Goal: Task Accomplishment & Management: Use online tool/utility

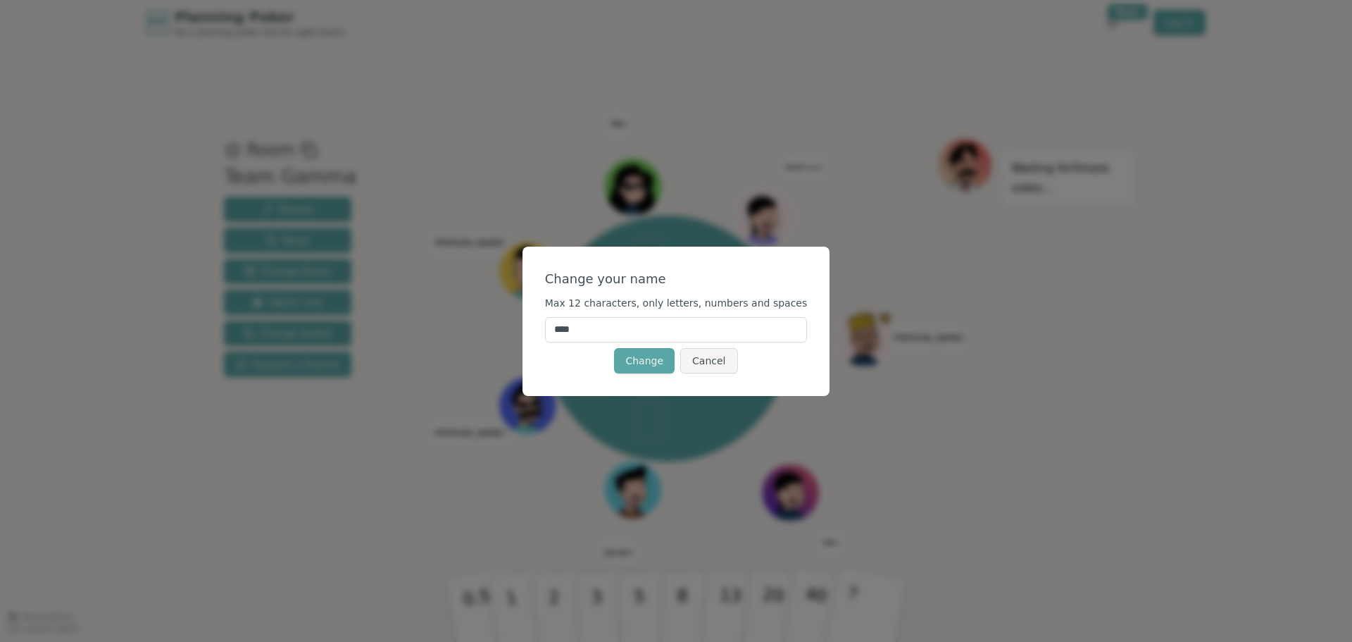
click at [616, 328] on input "****" at bounding box center [676, 329] width 263 height 25
type input "*******"
click at [651, 361] on button "Change" at bounding box center [644, 360] width 61 height 25
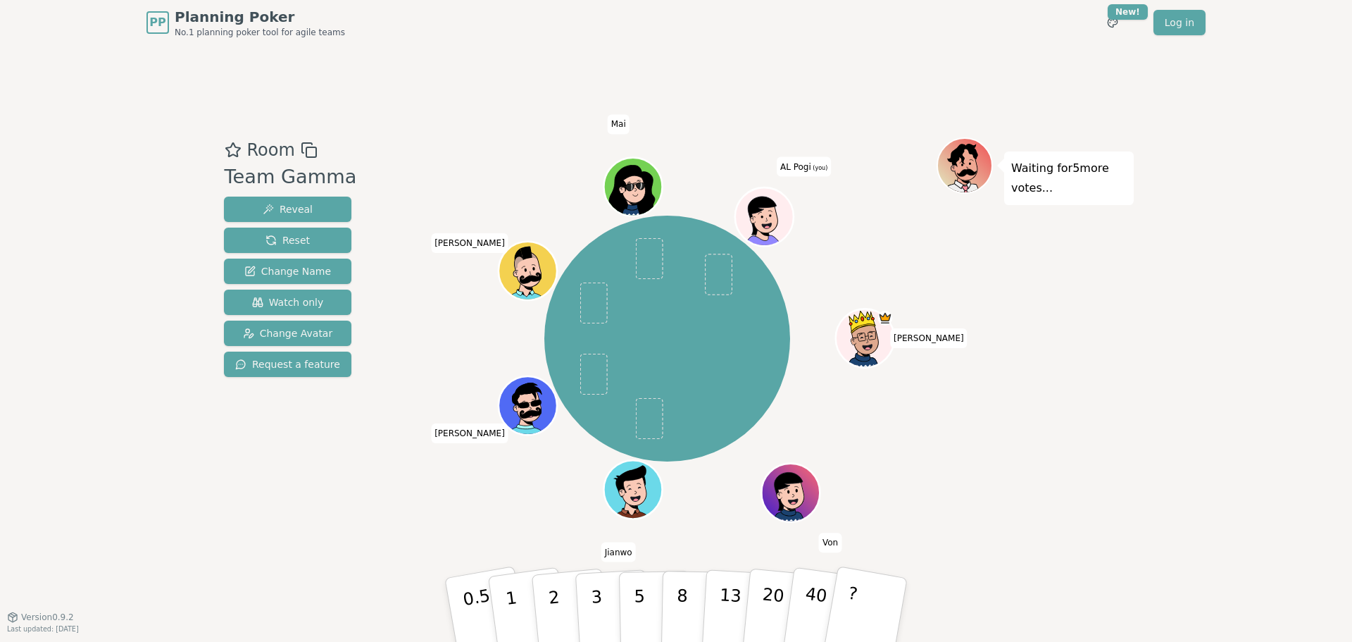
click at [782, 223] on div at bounding box center [765, 235] width 57 height 51
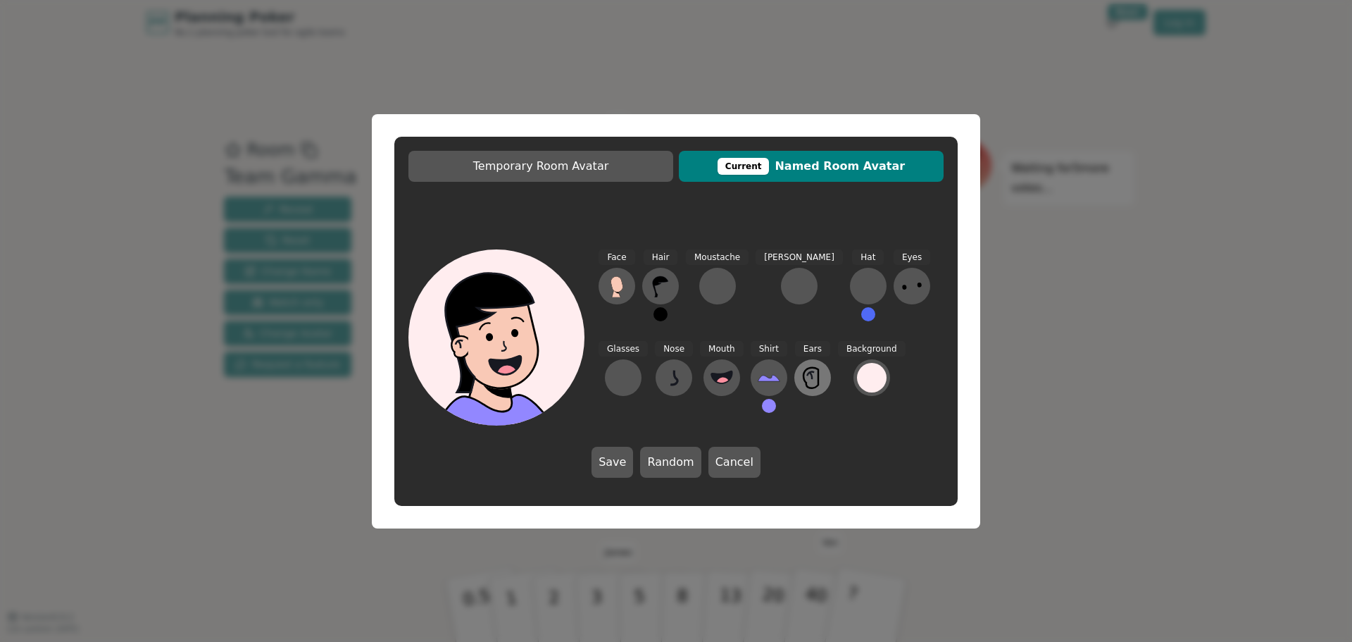
click at [801, 373] on icon at bounding box center [812, 377] width 23 height 23
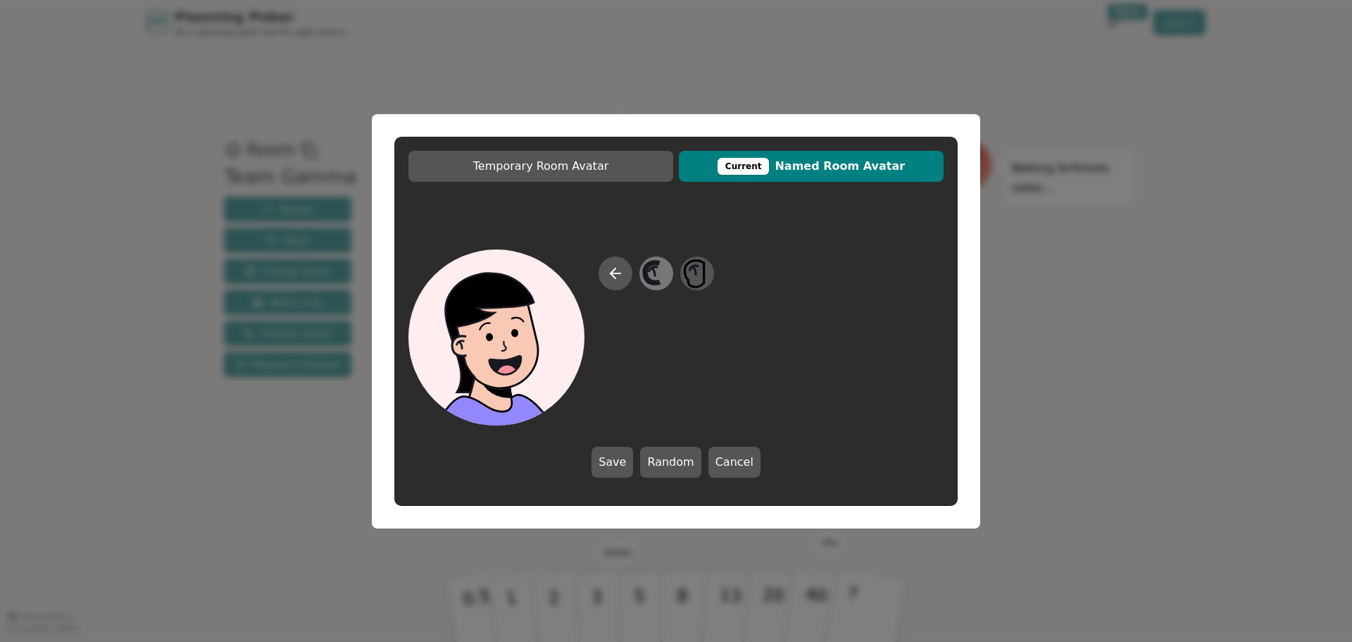
click at [654, 267] on icon at bounding box center [653, 268] width 9 height 5
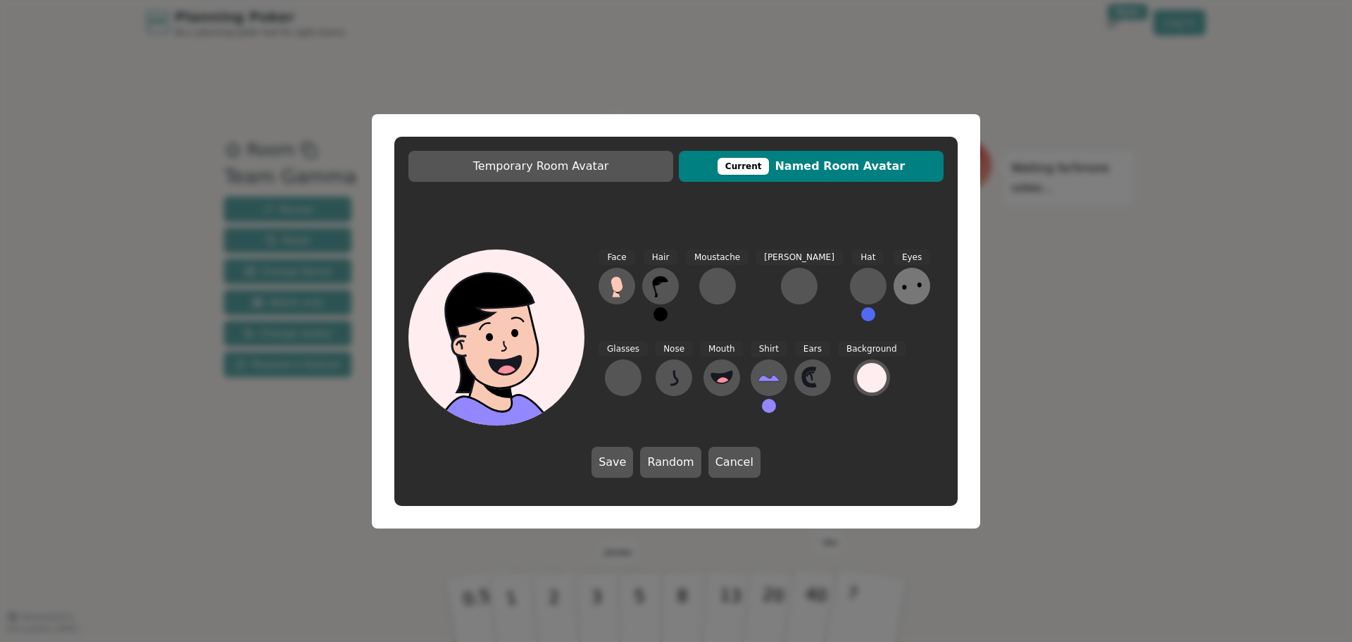
click at [901, 287] on icon at bounding box center [912, 286] width 23 height 23
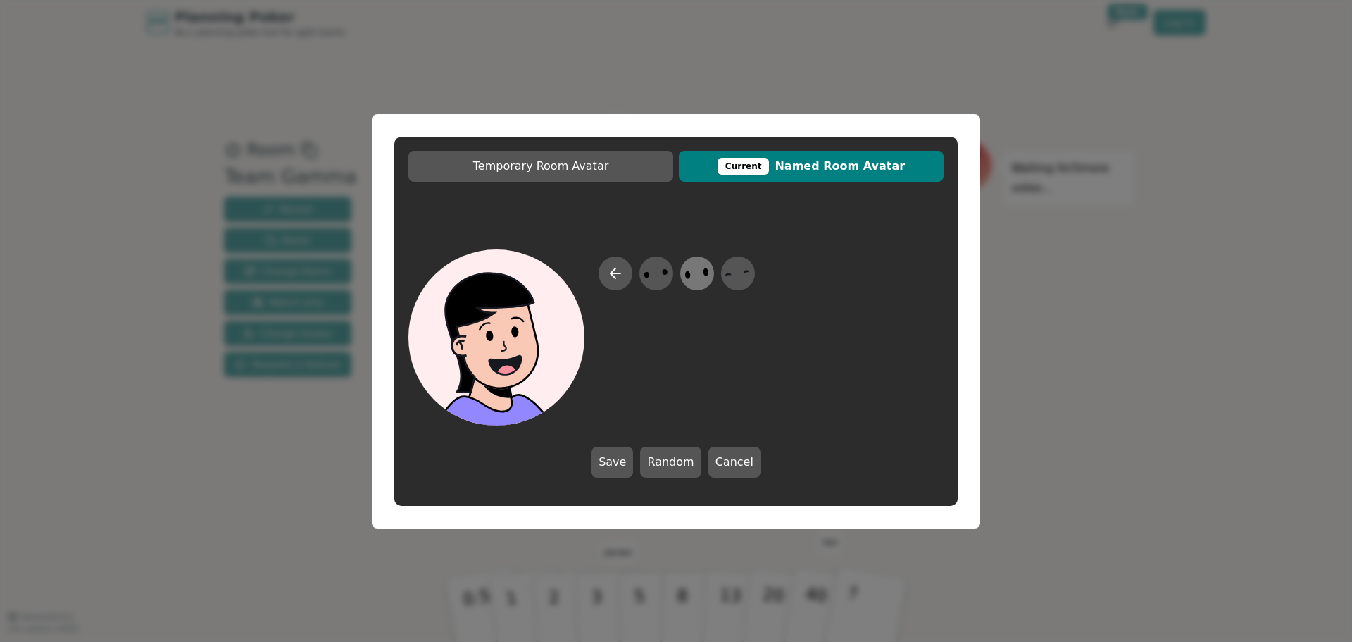
click at [687, 268] on icon at bounding box center [696, 273] width 27 height 32
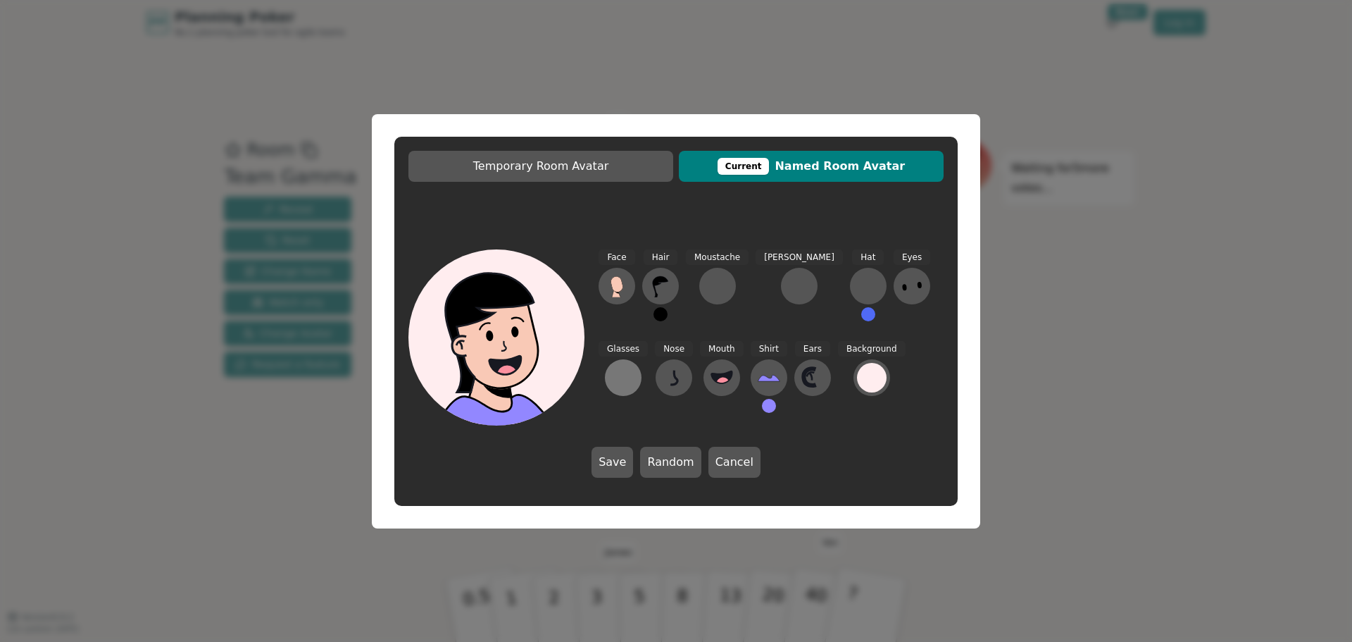
click at [635, 366] on div at bounding box center [623, 377] width 23 height 23
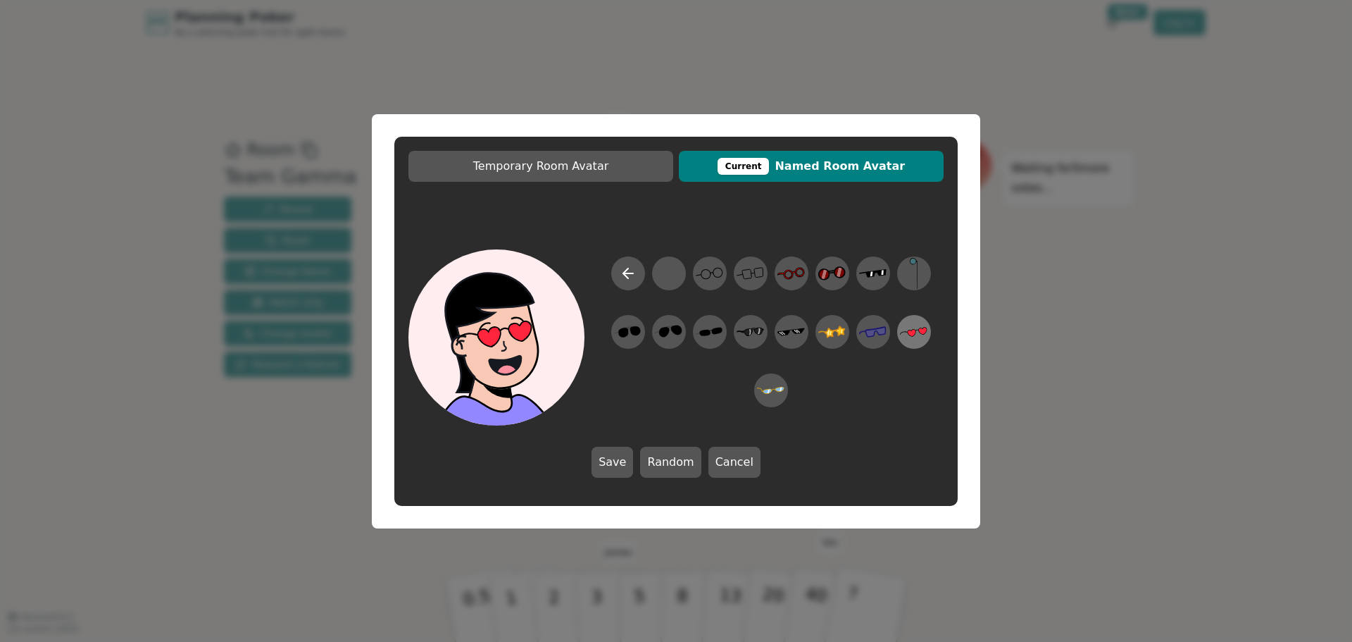
click at [915, 330] on icon at bounding box center [913, 332] width 27 height 10
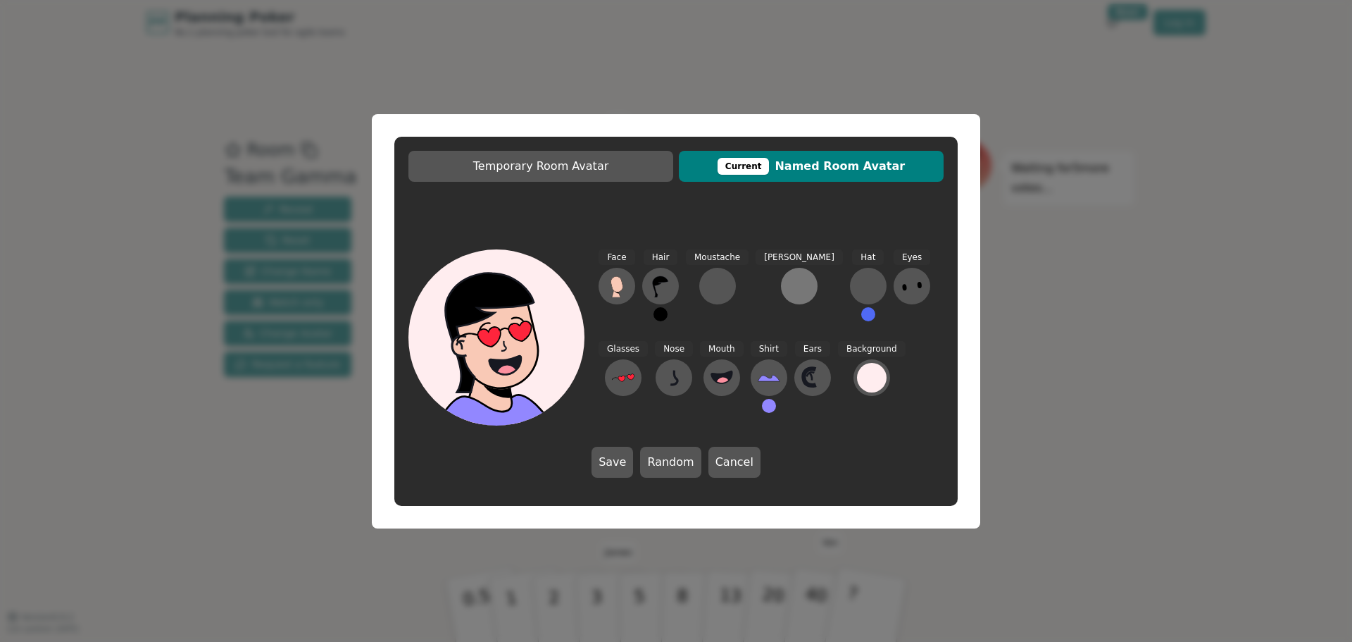
click at [788, 279] on div at bounding box center [799, 286] width 23 height 23
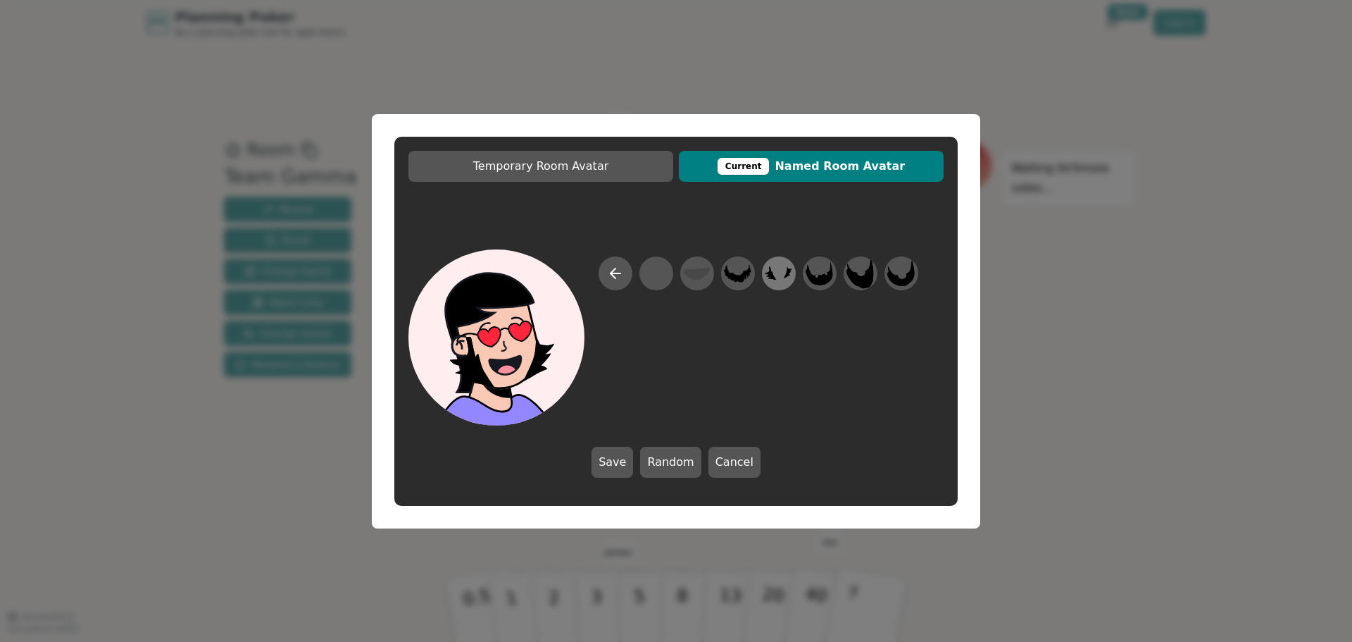
click at [777, 267] on icon at bounding box center [778, 273] width 27 height 32
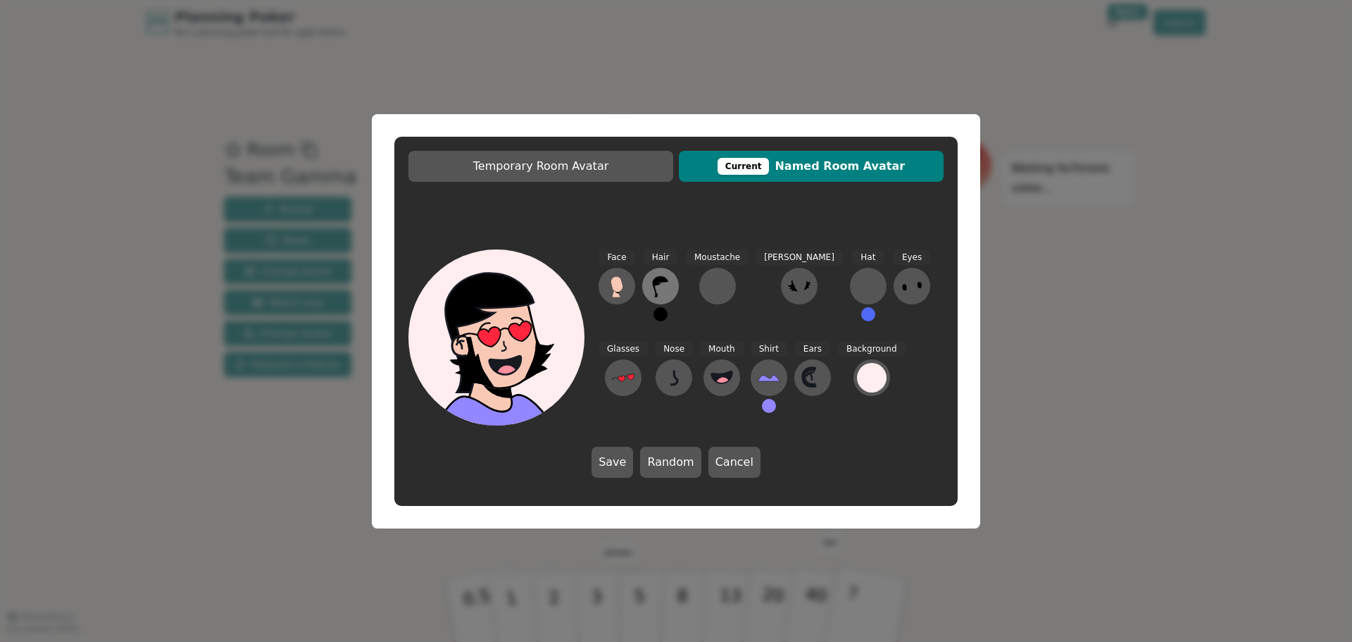
click at [665, 282] on icon at bounding box center [660, 286] width 15 height 21
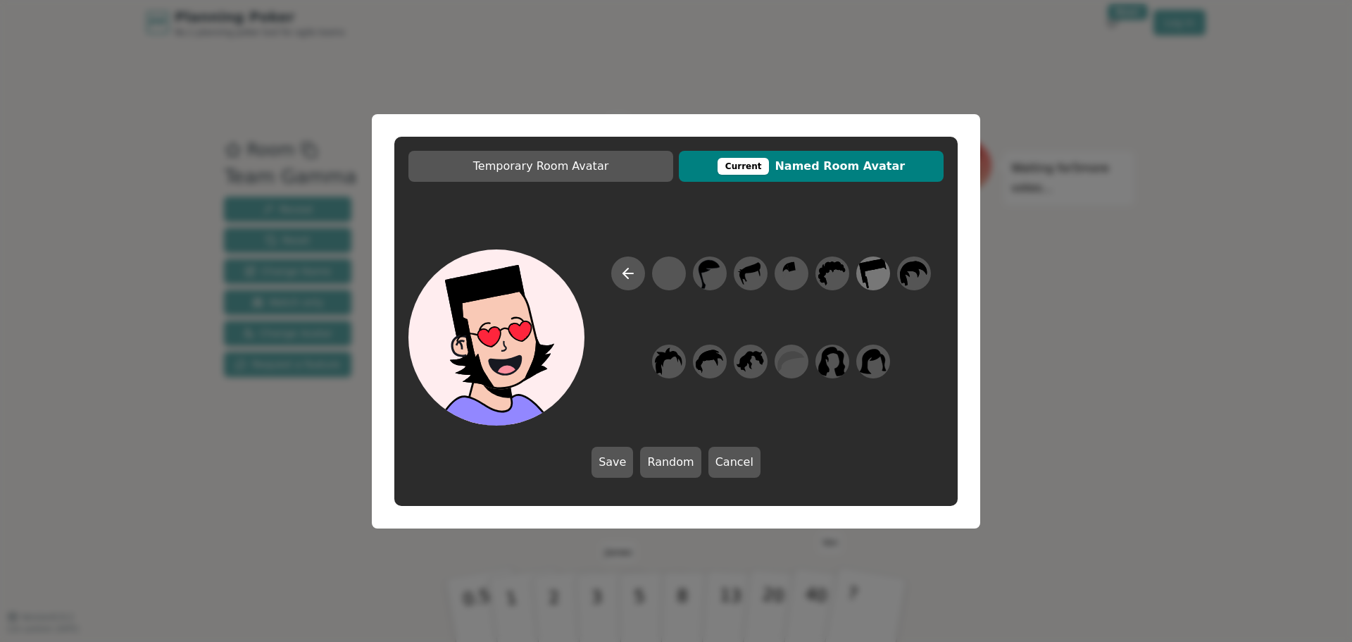
click at [876, 273] on icon at bounding box center [872, 273] width 27 height 32
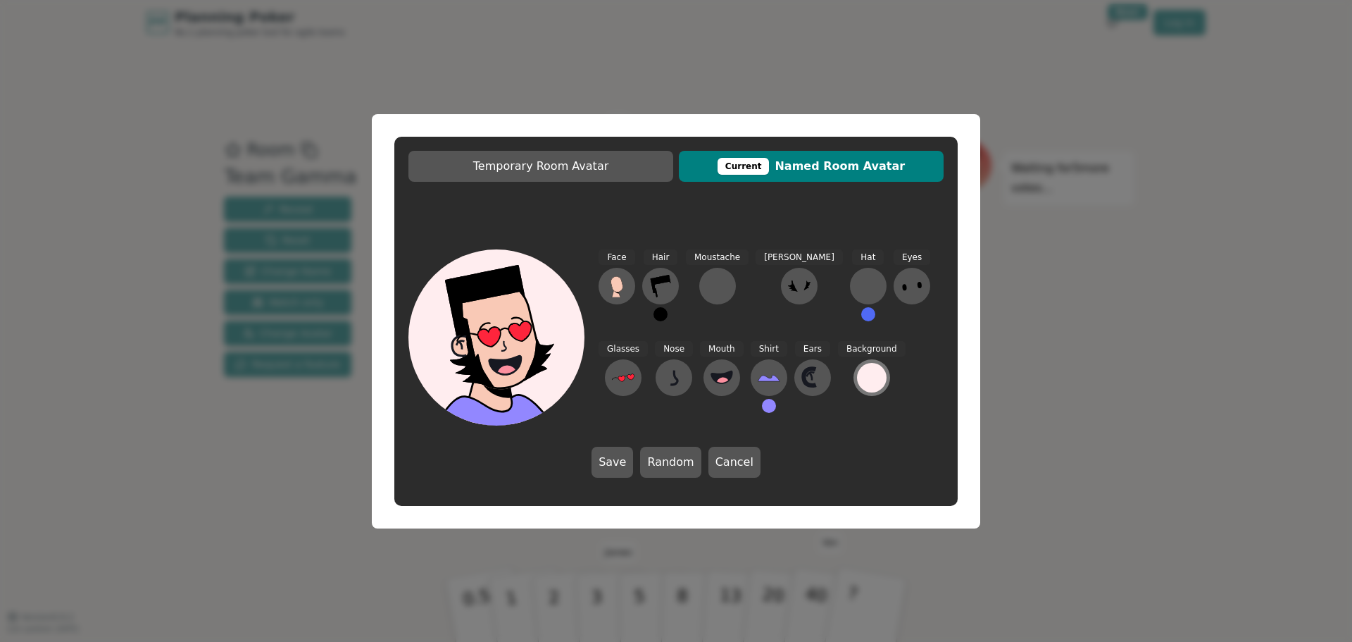
click at [857, 379] on div at bounding box center [872, 378] width 30 height 30
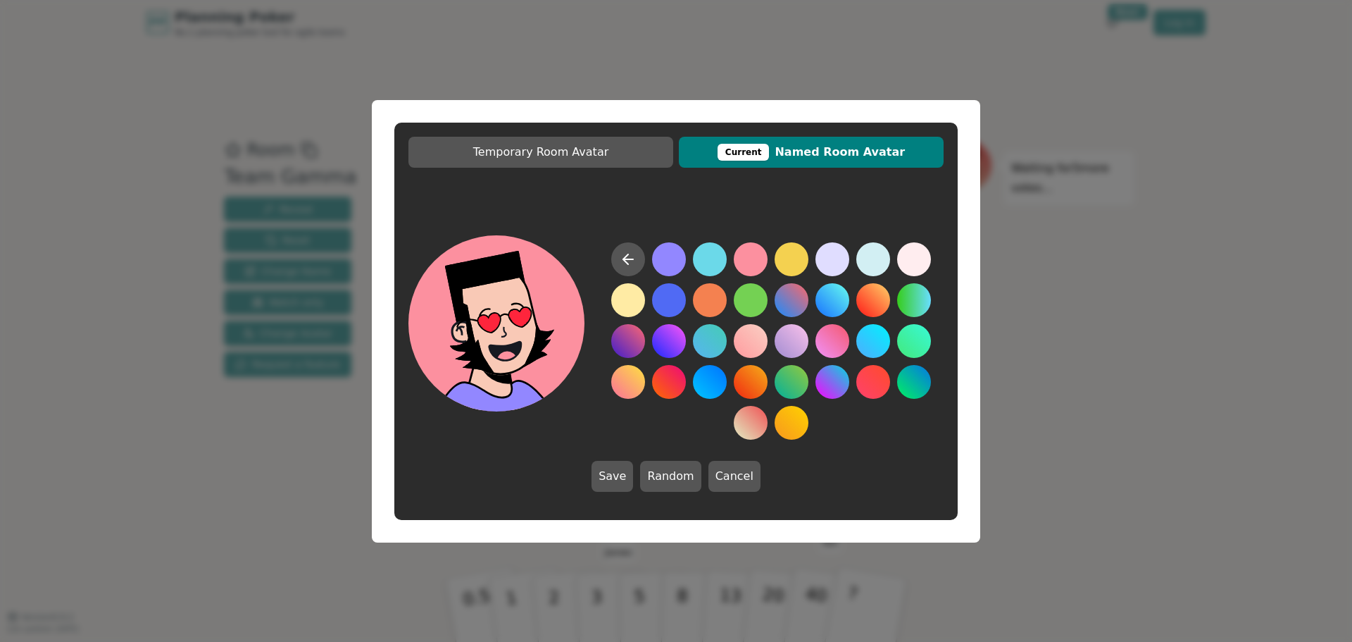
click at [748, 260] on button at bounding box center [751, 259] width 34 height 34
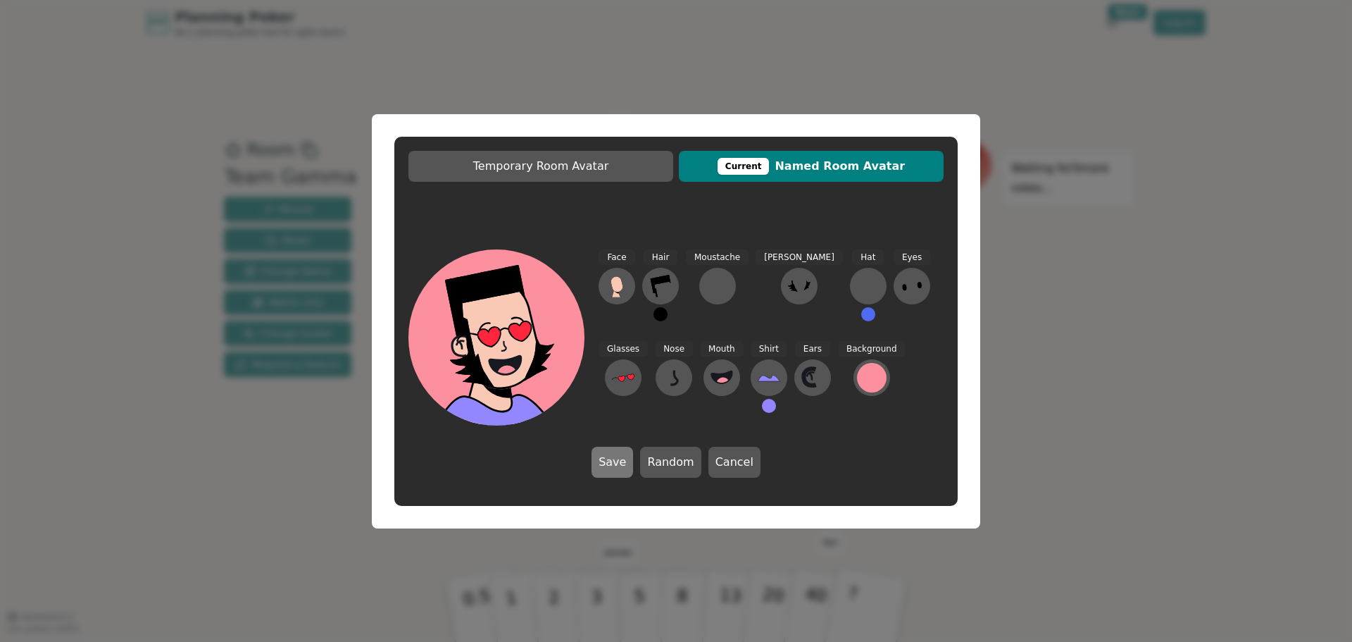
click at [617, 460] on button "Save" at bounding box center [613, 461] width 42 height 31
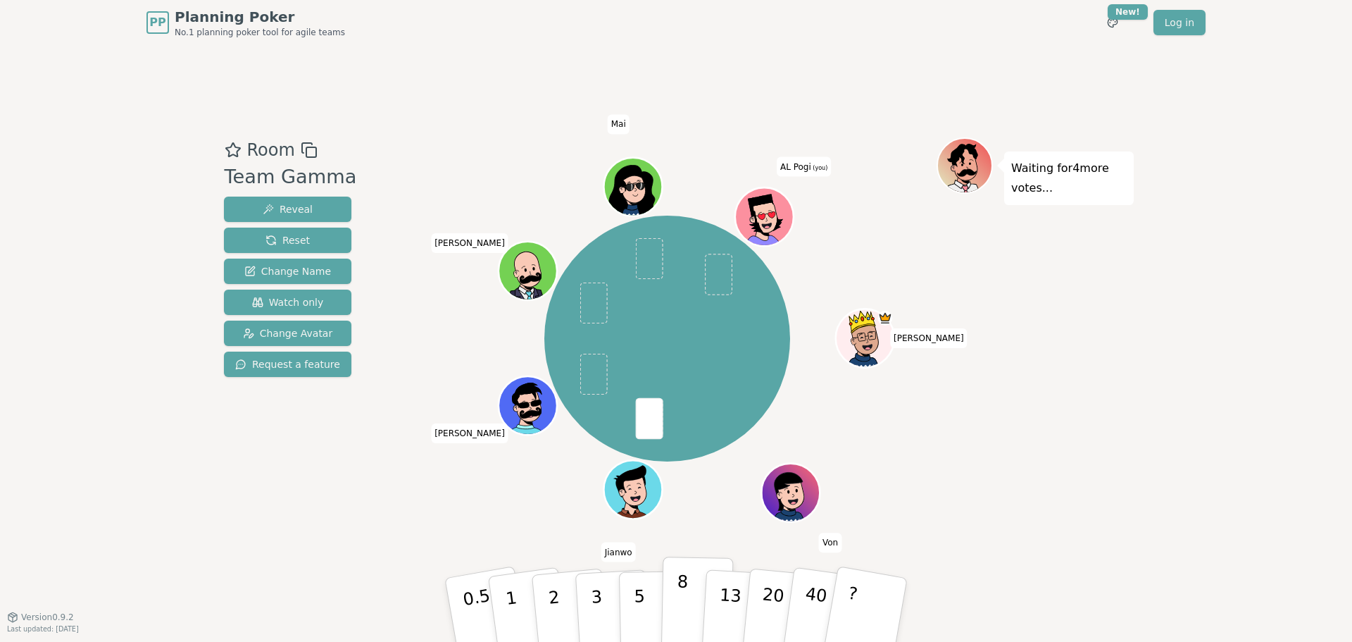
click at [696, 584] on button "8" at bounding box center [697, 609] width 73 height 107
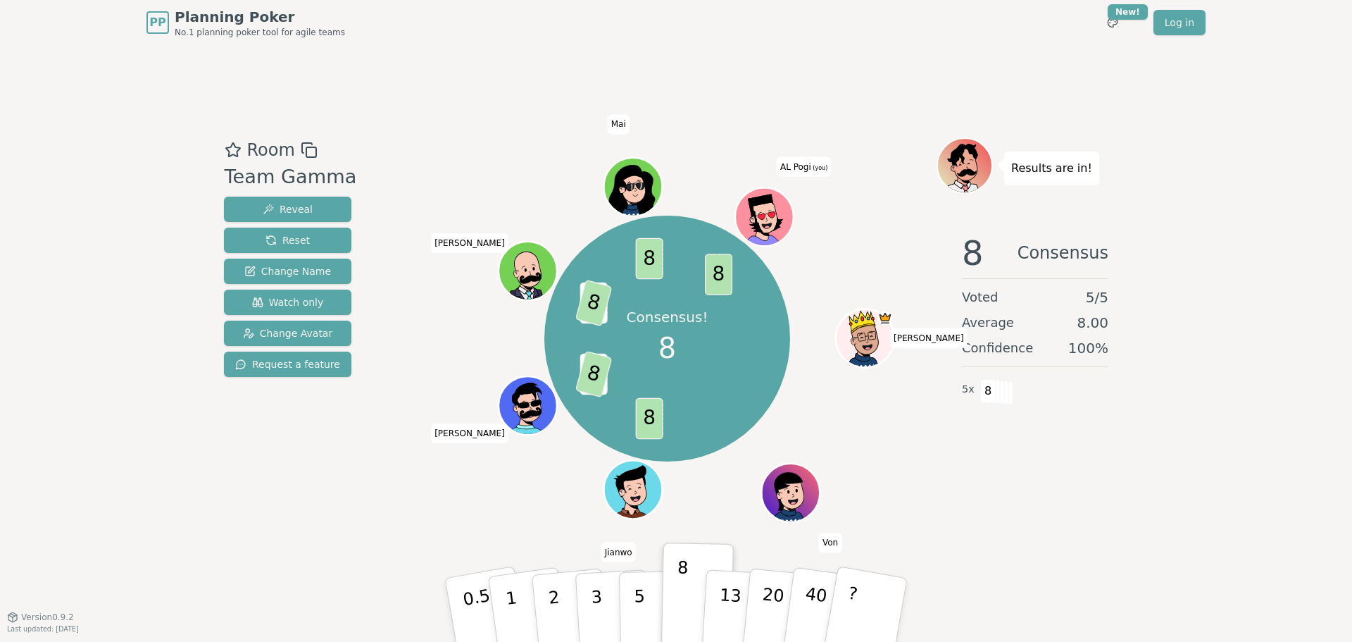
click at [115, 292] on div "PP Planning Poker No.1 planning poker tool for agile teams Toggle theme New! Lo…" at bounding box center [676, 321] width 1352 height 642
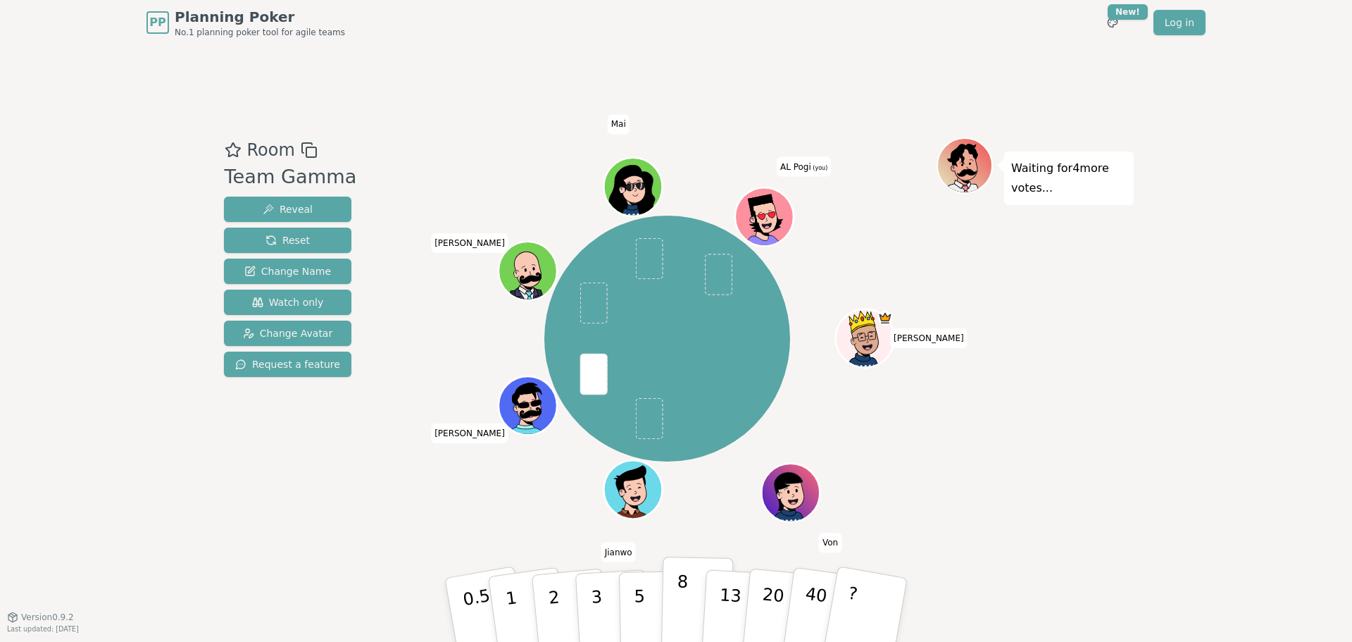
click at [678, 594] on p "8" at bounding box center [682, 609] width 12 height 76
click at [691, 586] on button "8" at bounding box center [697, 609] width 73 height 107
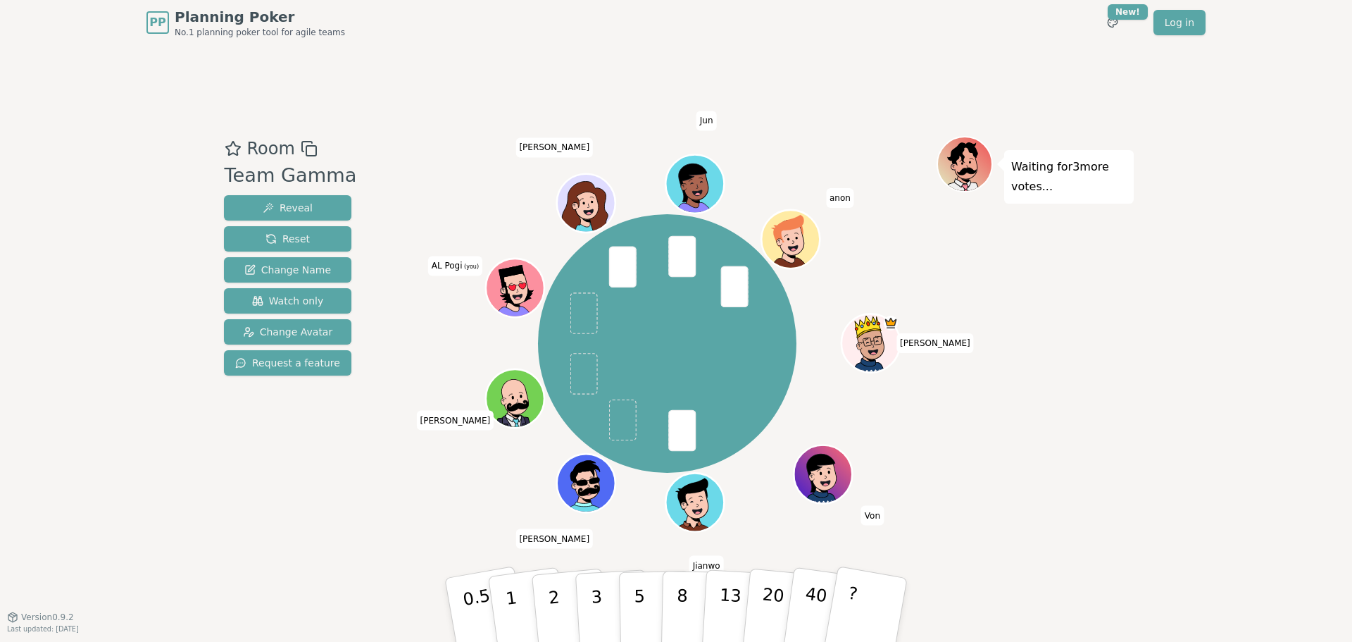
click at [520, 284] on icon at bounding box center [515, 286] width 25 height 8
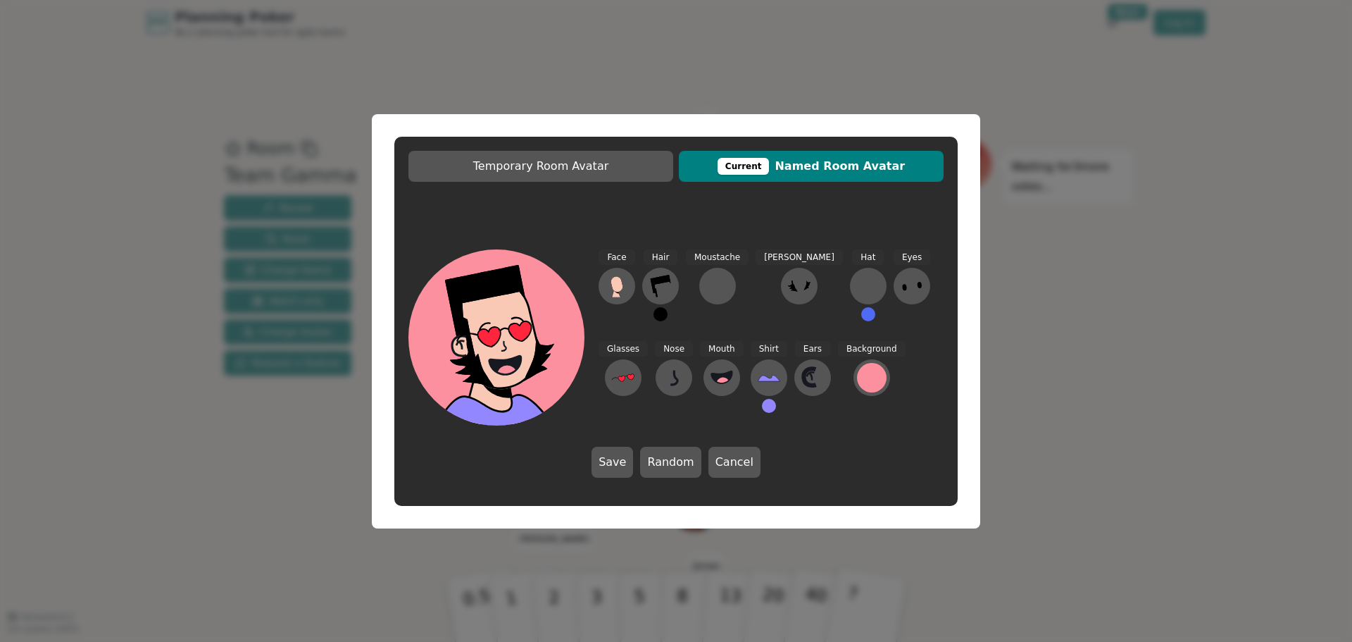
click at [787, 220] on div "Temporary Room Avatar Current Named Room Avatar Face Hair Moustache Beard Hat E…" at bounding box center [675, 321] width 563 height 369
click at [1051, 228] on div "Temporary Room Avatar Current Named Room Avatar Face Hair Moustache Beard Hat E…" at bounding box center [676, 321] width 1352 height 642
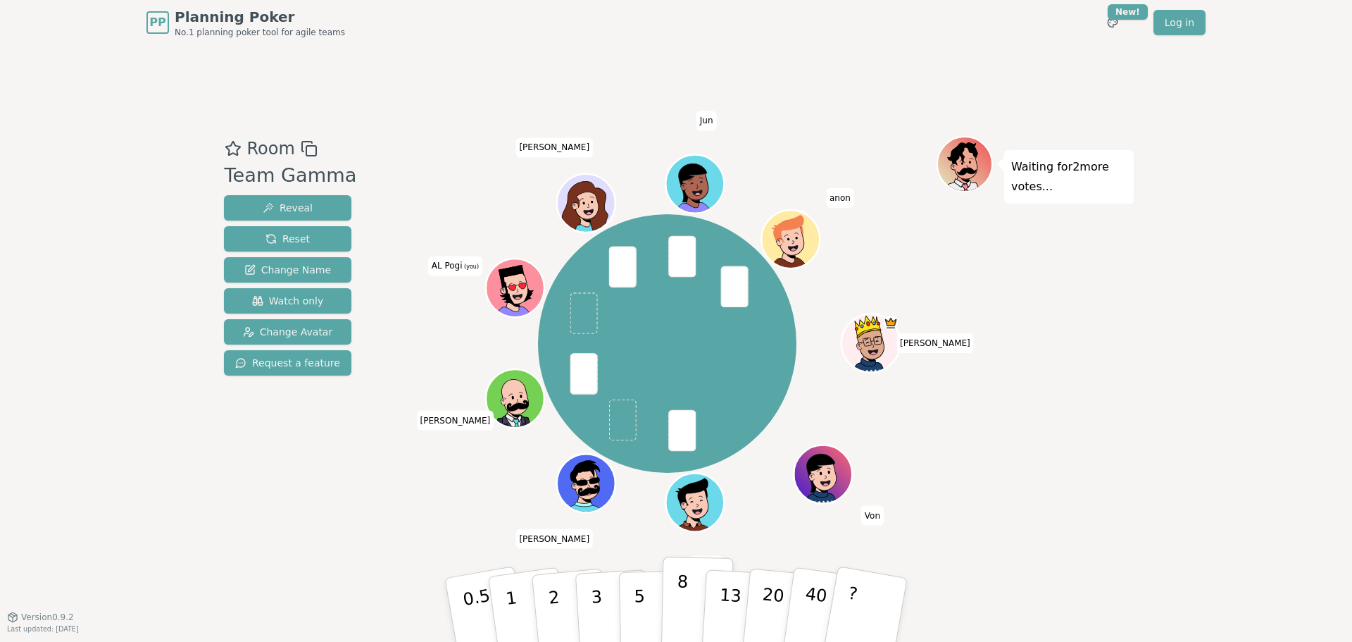
click at [696, 606] on button "8" at bounding box center [697, 609] width 73 height 107
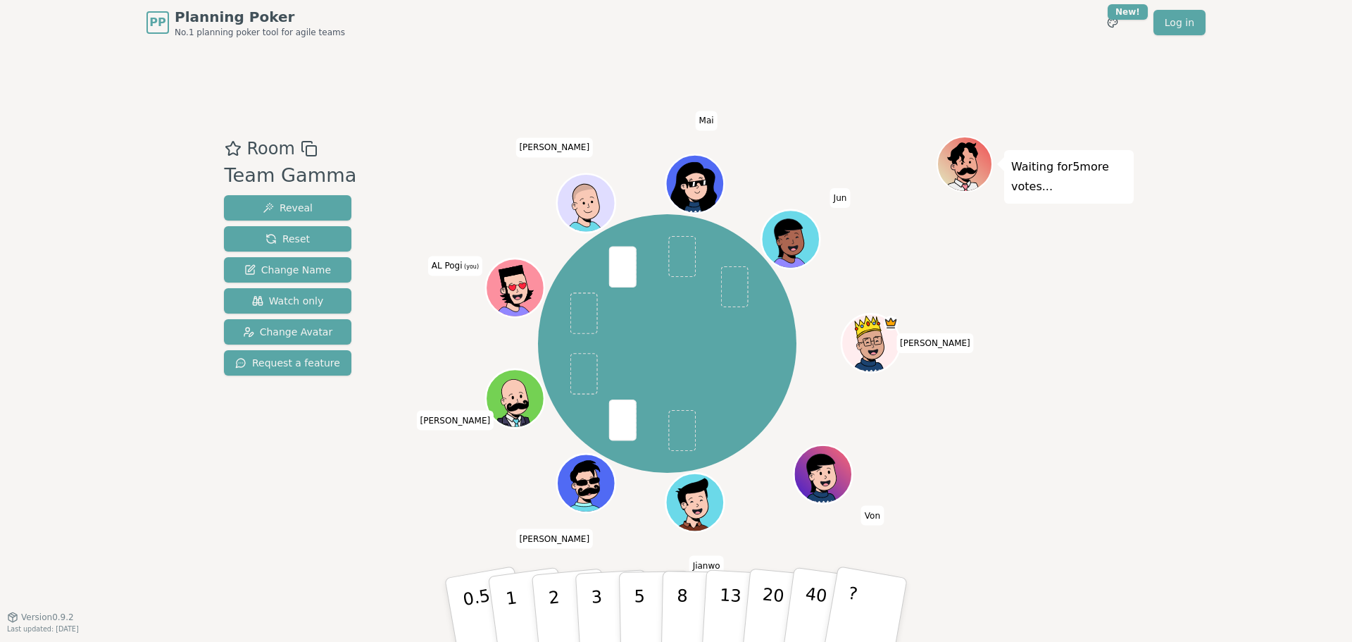
click at [550, 62] on div "Room Team Gamma Reveal Reset Change Name Watch only Change Avatar Request a fea…" at bounding box center [676, 330] width 916 height 571
click at [683, 601] on p "8" at bounding box center [682, 609] width 12 height 76
click at [202, 451] on div "PP Planning Poker No.1 planning poker tool for agile teams Toggle theme New! Lo…" at bounding box center [676, 321] width 1352 height 642
click at [699, 585] on button "8" at bounding box center [697, 609] width 73 height 107
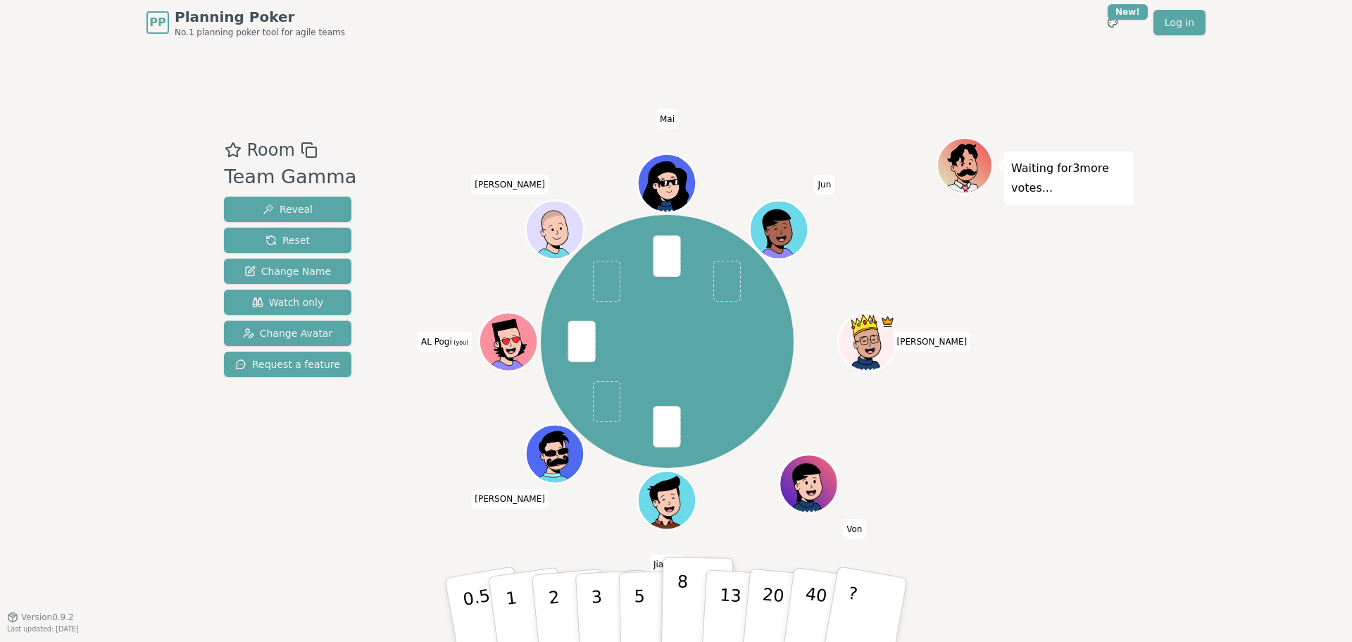
click at [680, 586] on p "8" at bounding box center [682, 609] width 12 height 76
click at [1061, 411] on div "Waiting for 4 more votes..." at bounding box center [1035, 330] width 197 height 387
click at [741, 599] on button "13" at bounding box center [739, 610] width 77 height 110
click at [647, 604] on button "5" at bounding box center [655, 609] width 73 height 107
click at [678, 597] on p "8" at bounding box center [682, 609] width 12 height 76
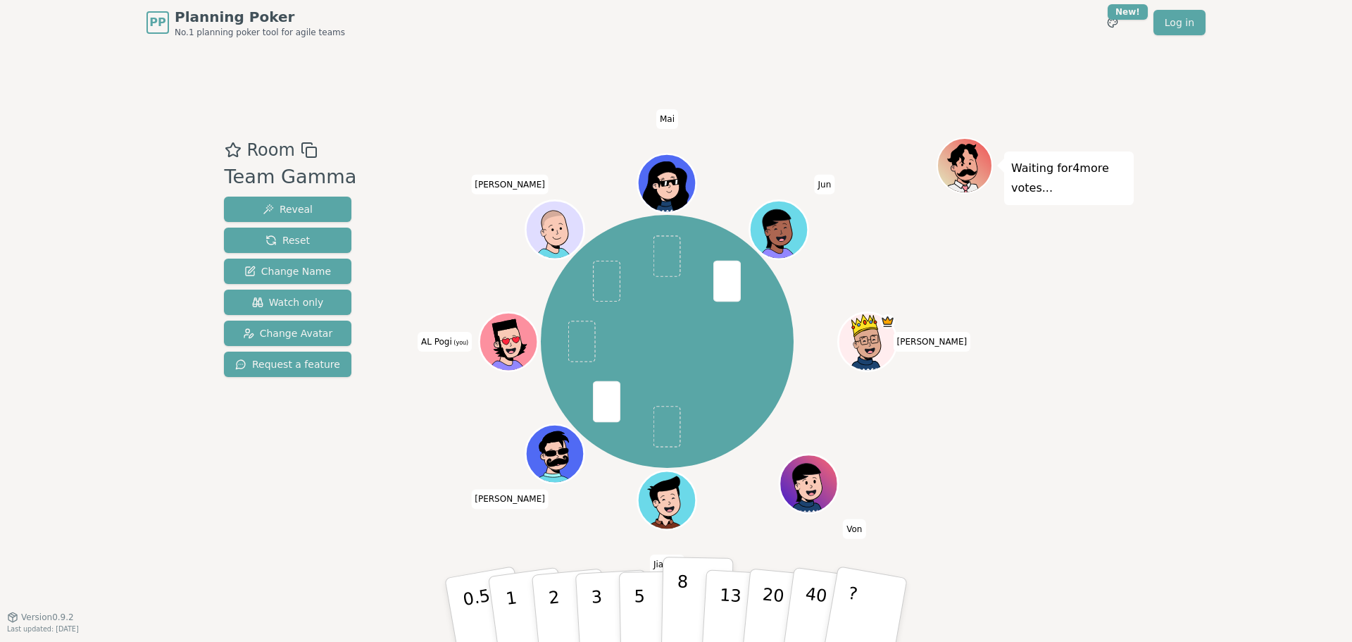
click at [686, 604] on button "8" at bounding box center [697, 609] width 73 height 107
